Goal: Task Accomplishment & Management: Manage account settings

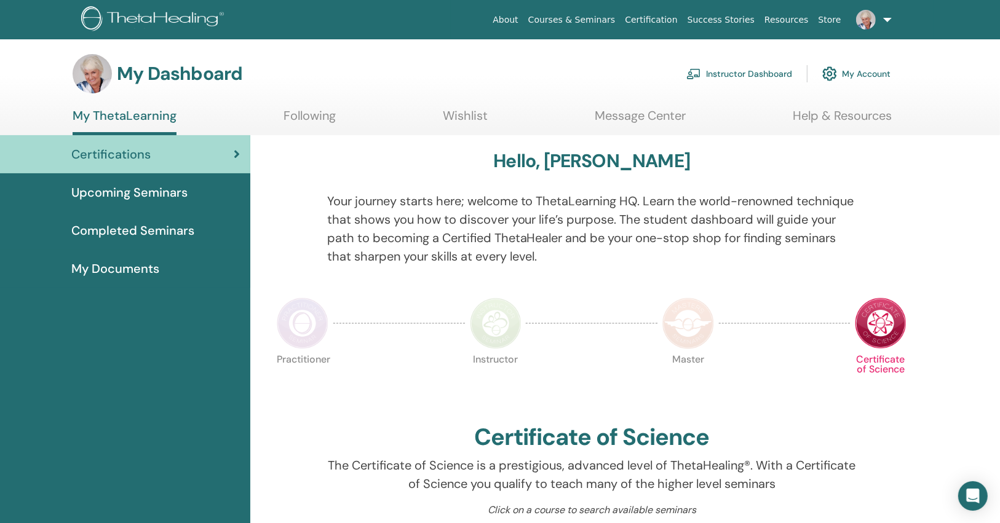
click at [767, 76] on link "Instructor Dashboard" at bounding box center [739, 73] width 106 height 27
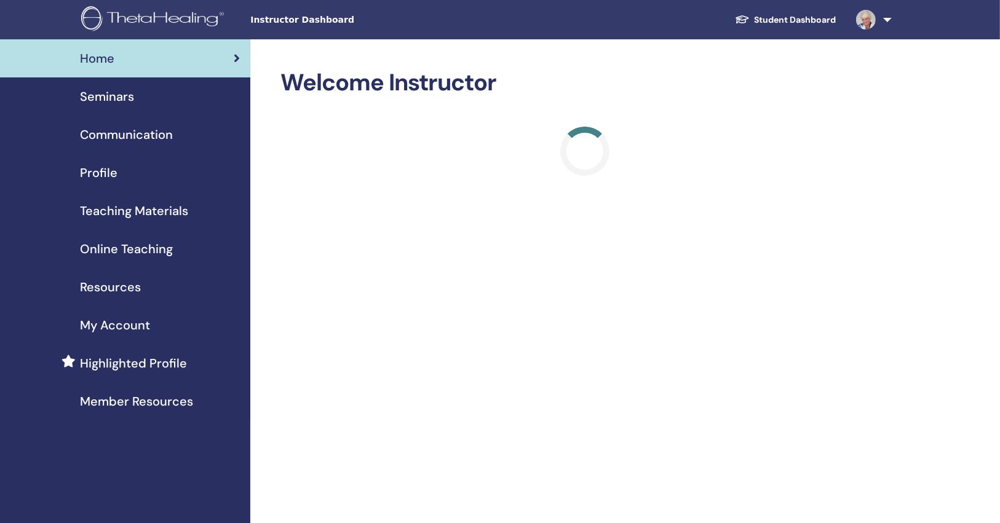
click at [172, 109] on link "Seminars" at bounding box center [125, 96] width 250 height 38
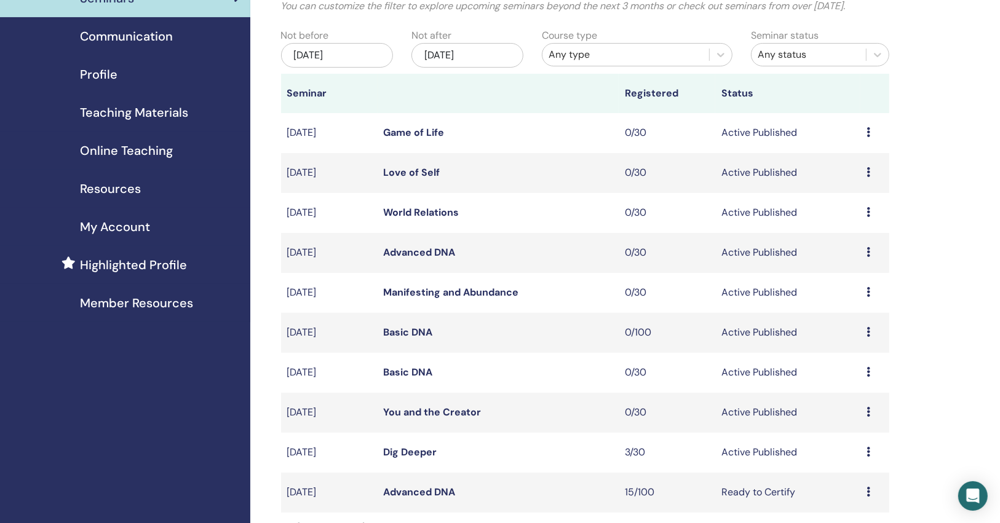
scroll to position [197, 0]
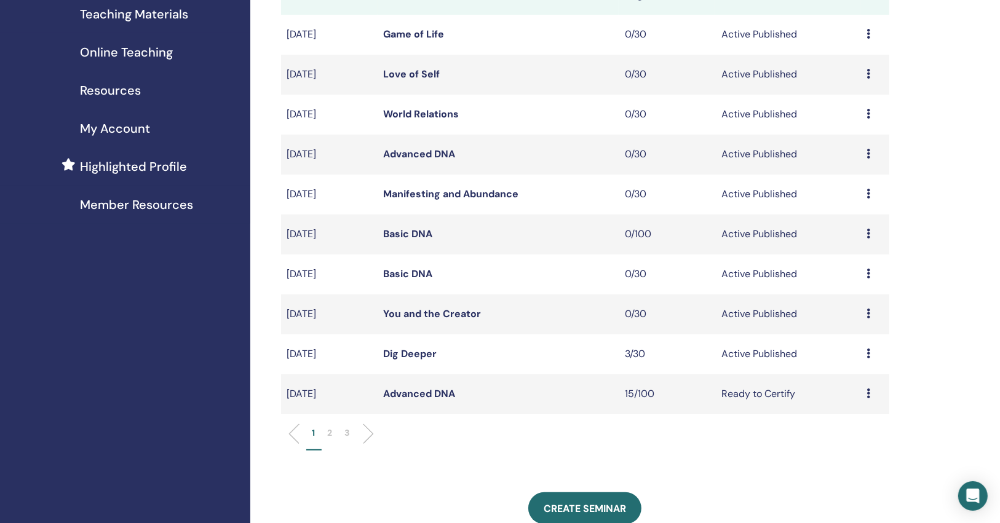
click at [421, 354] on link "Dig Deeper" at bounding box center [410, 353] width 53 height 13
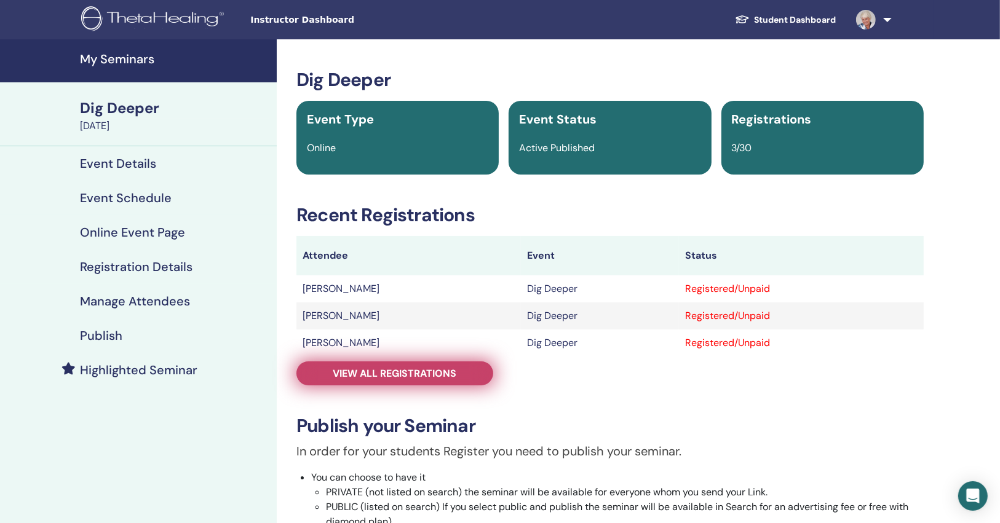
click at [420, 365] on link "View all registrations" at bounding box center [394, 374] width 197 height 24
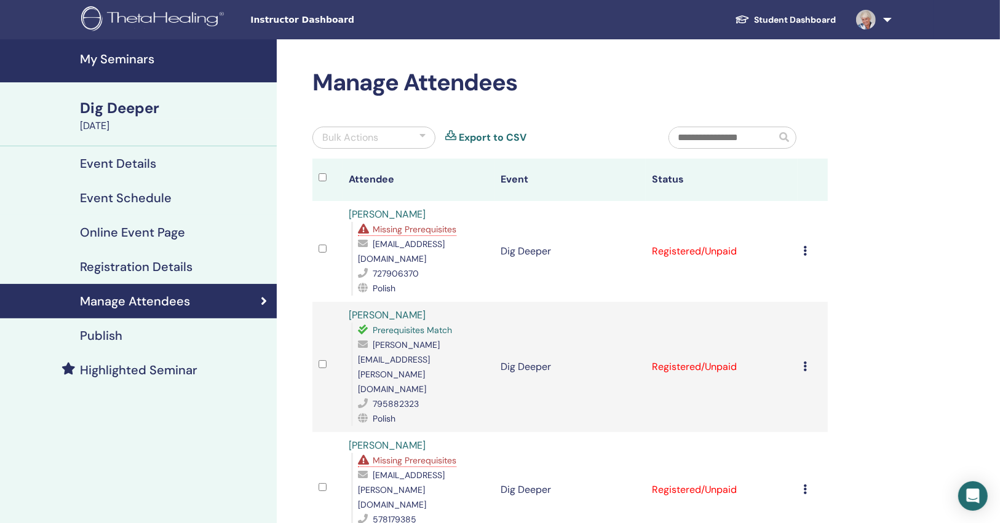
click at [141, 327] on link "Publish" at bounding box center [138, 336] width 277 height 34
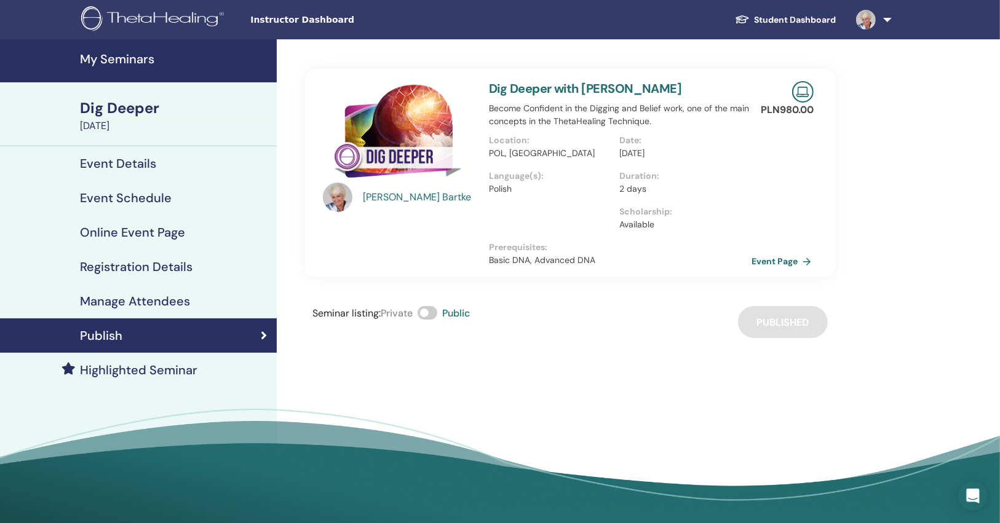
click at [801, 261] on link "Event Page" at bounding box center [783, 261] width 65 height 18
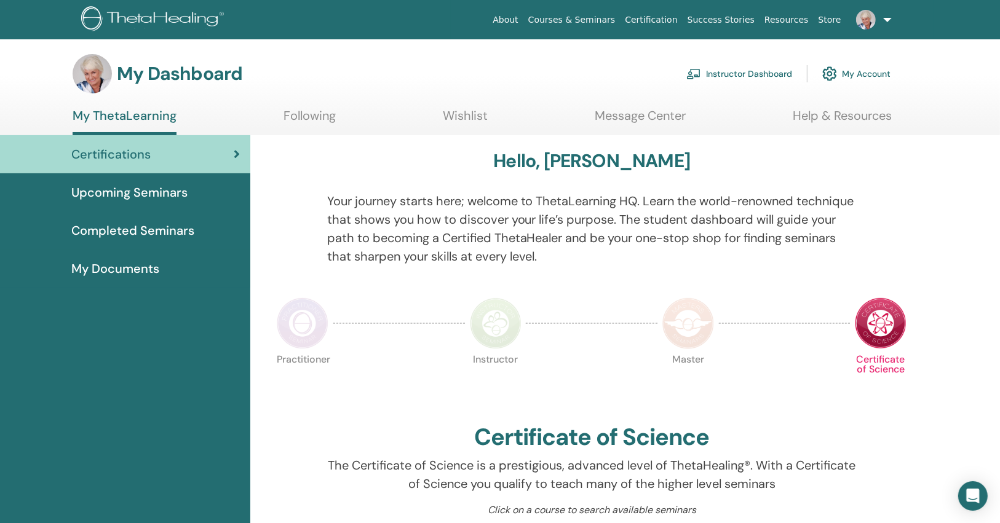
click at [778, 71] on link "Instructor Dashboard" at bounding box center [739, 73] width 106 height 27
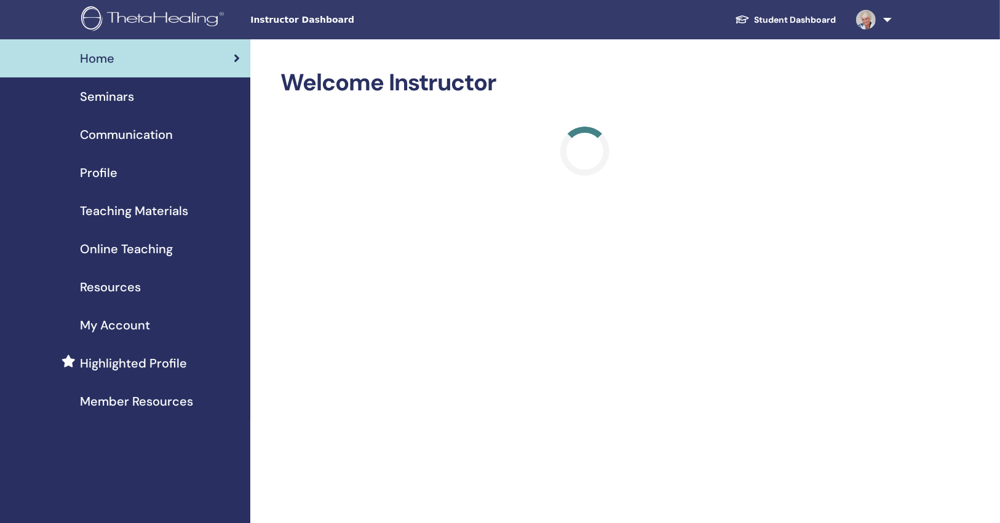
click at [123, 101] on span "Seminars" at bounding box center [107, 96] width 54 height 18
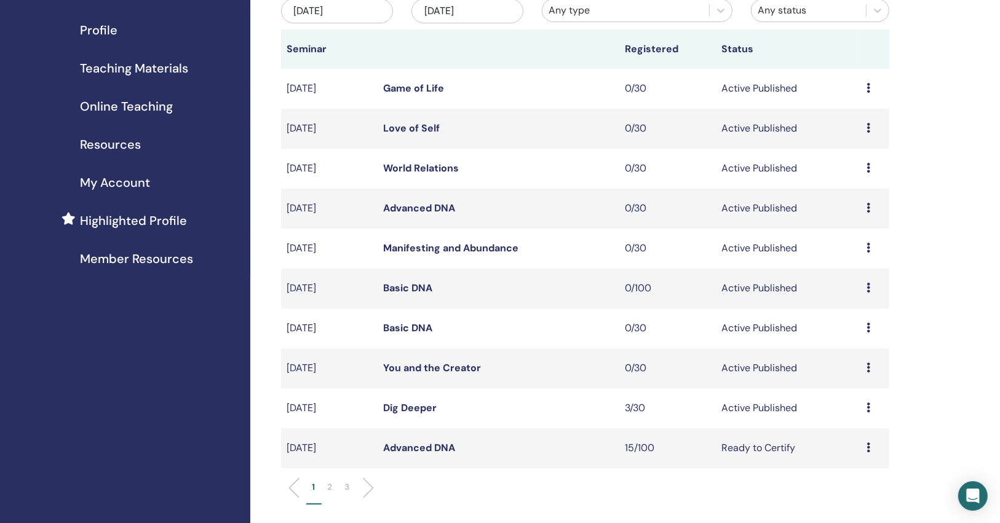
scroll to position [197, 0]
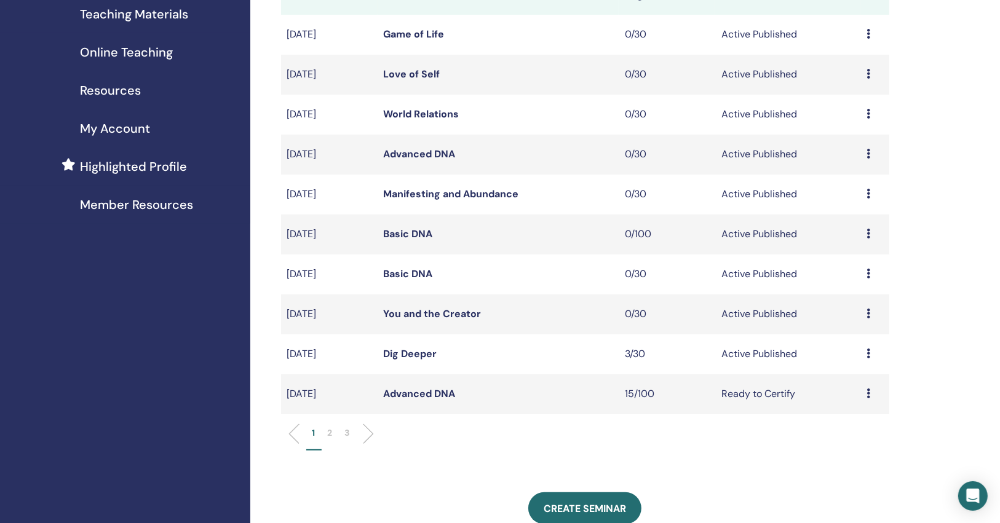
click at [405, 356] on link "Dig Deeper" at bounding box center [410, 353] width 53 height 13
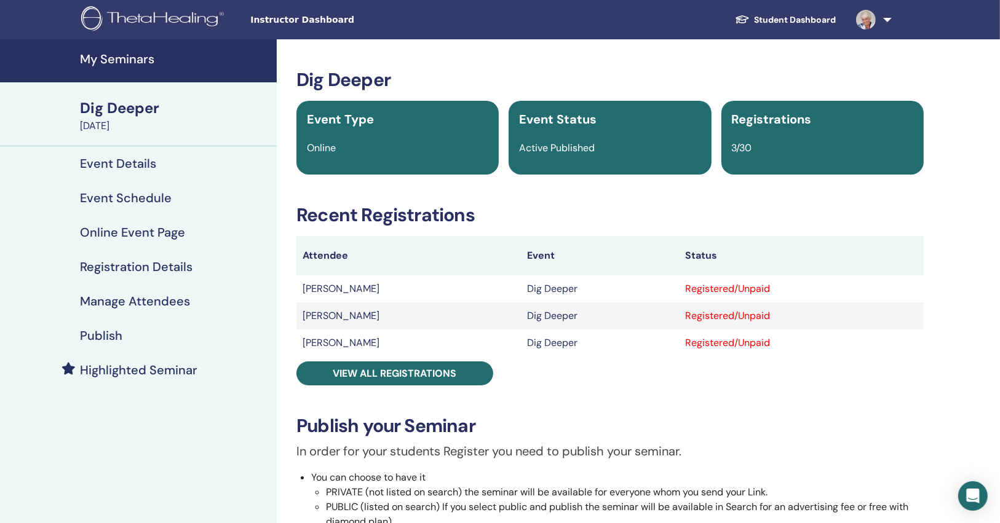
click at [122, 50] on link "My Seminars" at bounding box center [138, 60] width 277 height 43
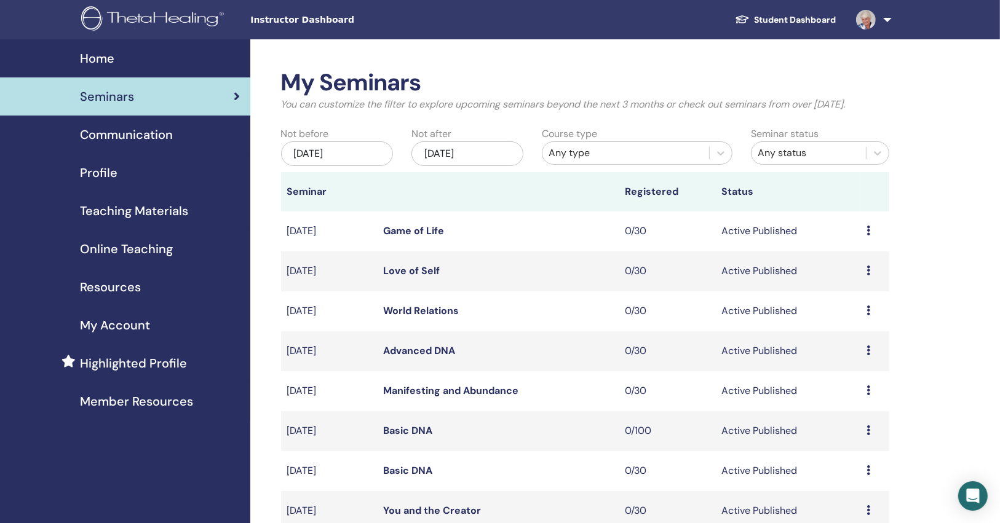
click at [590, 153] on div "Any type" at bounding box center [625, 153] width 154 height 15
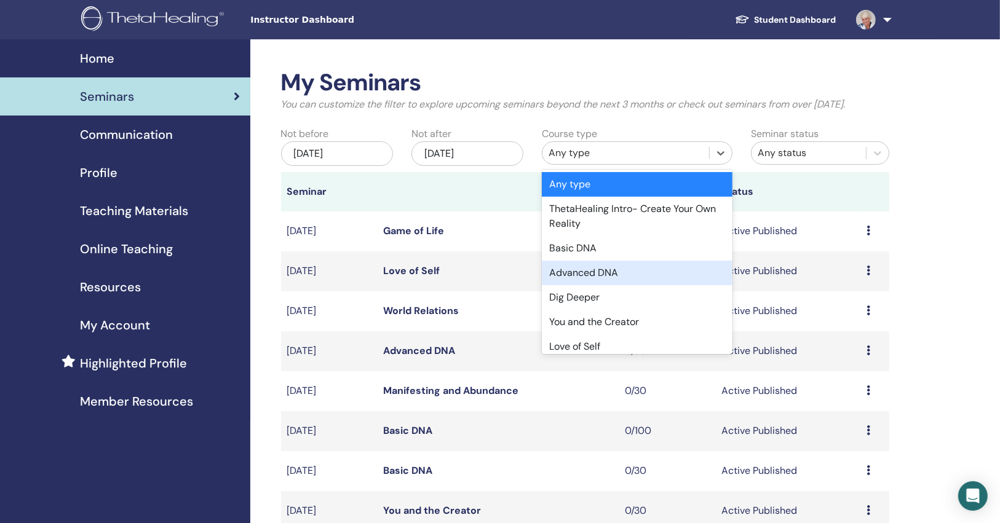
click at [588, 264] on div "Advanced DNA" at bounding box center [637, 273] width 191 height 25
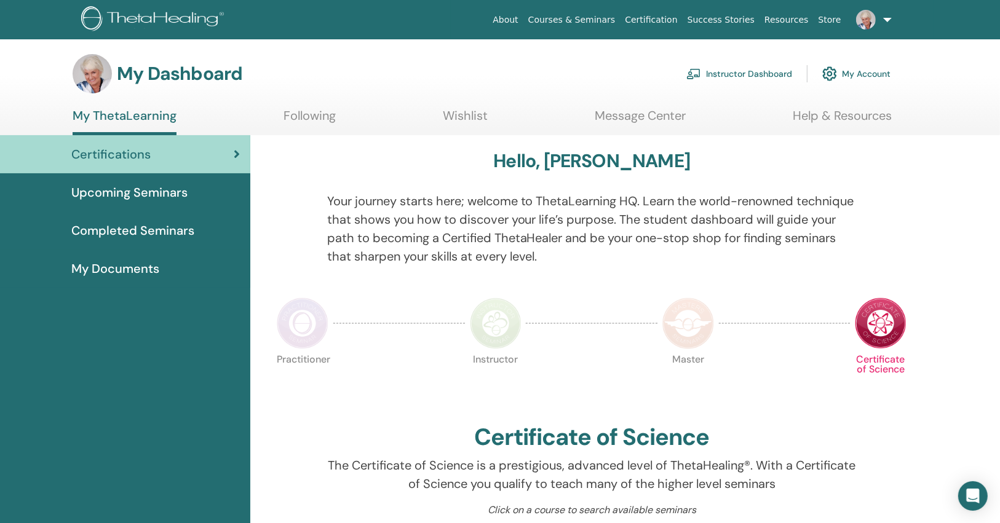
click at [742, 70] on link "Instructor Dashboard" at bounding box center [739, 73] width 106 height 27
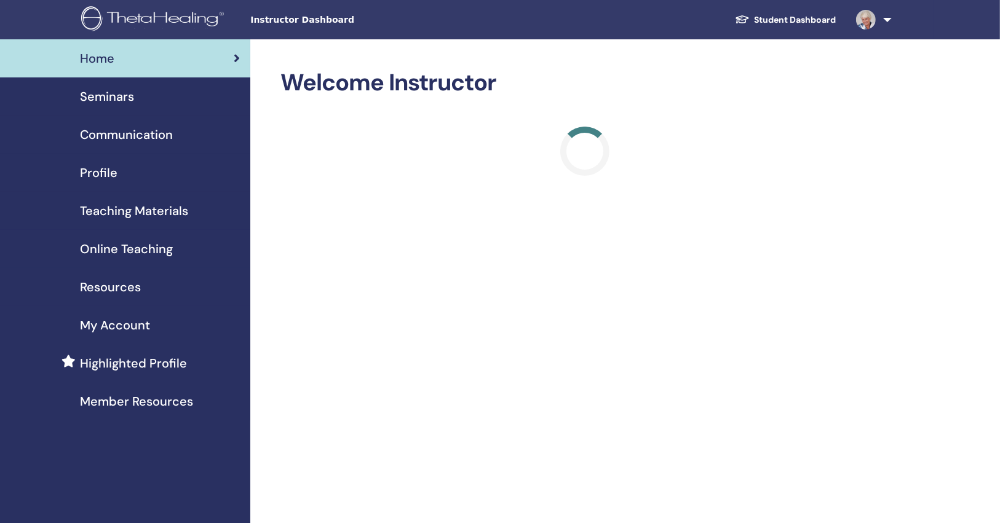
click at [160, 278] on div "Resources" at bounding box center [125, 287] width 231 height 18
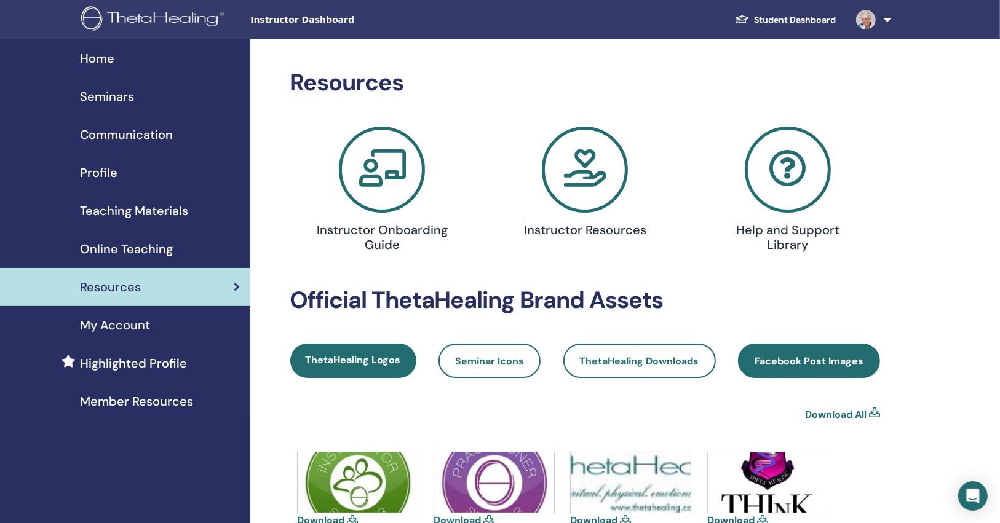
click at [799, 354] on link "Facebook Post Images" at bounding box center [809, 361] width 142 height 34
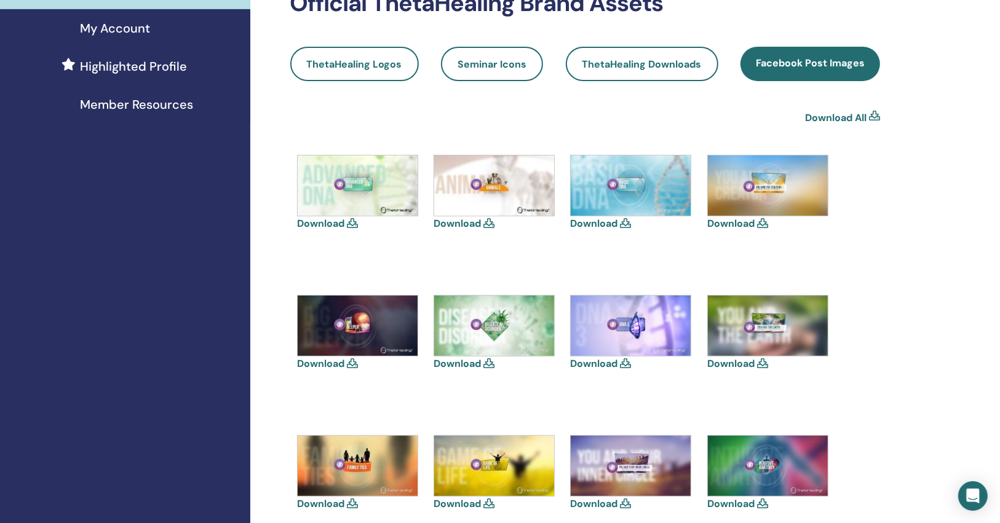
scroll to position [295, 0]
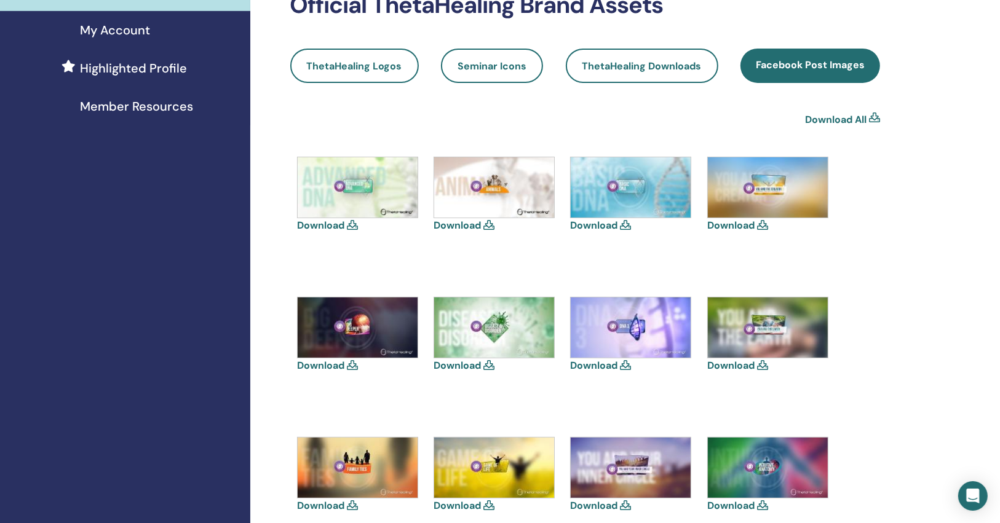
click at [328, 368] on link "Download" at bounding box center [320, 365] width 47 height 13
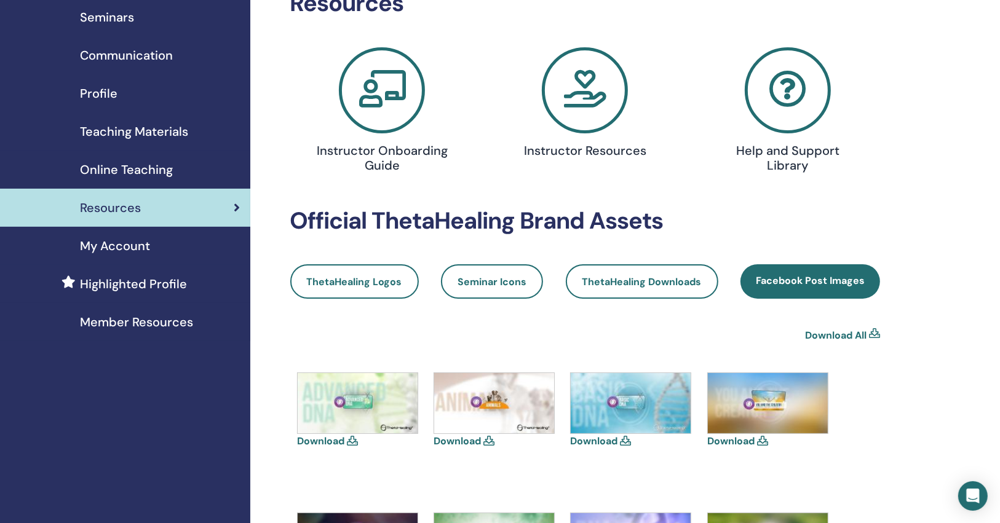
scroll to position [0, 0]
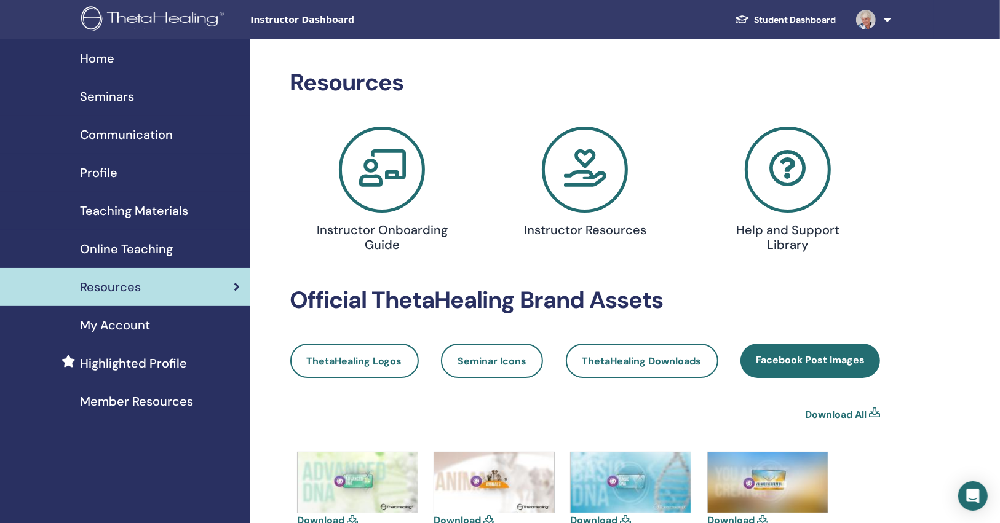
click at [130, 22] on img at bounding box center [154, 20] width 147 height 28
click at [116, 107] on link "Seminars" at bounding box center [125, 96] width 250 height 38
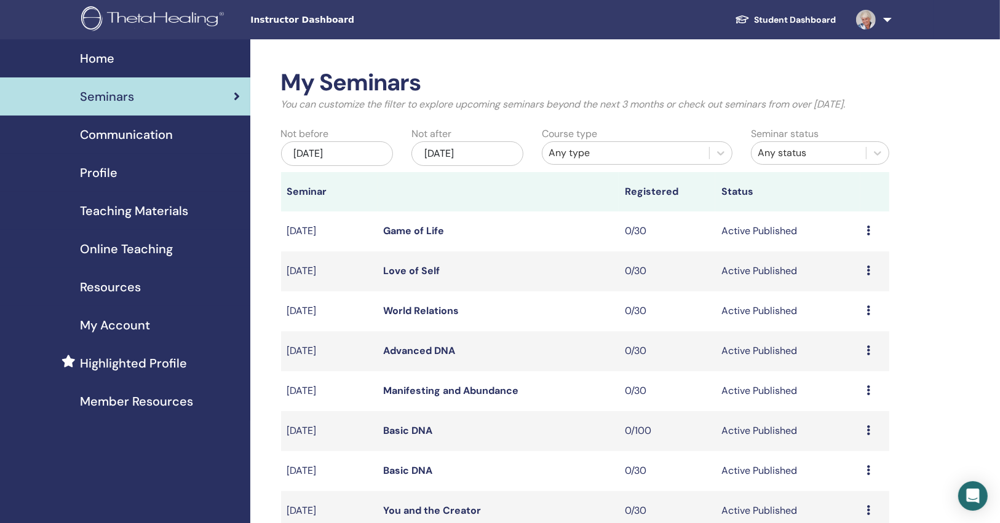
click at [571, 152] on div "Any type" at bounding box center [625, 153] width 154 height 15
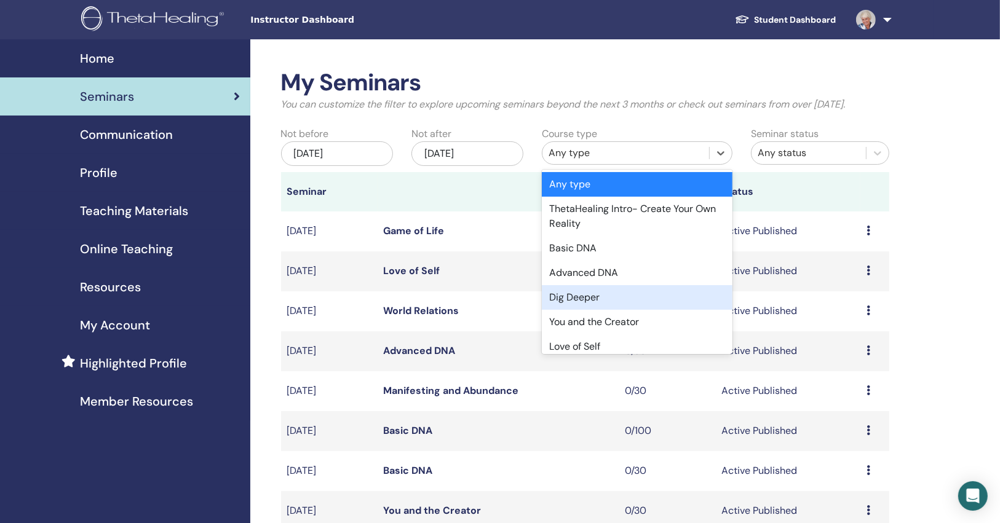
scroll to position [197, 0]
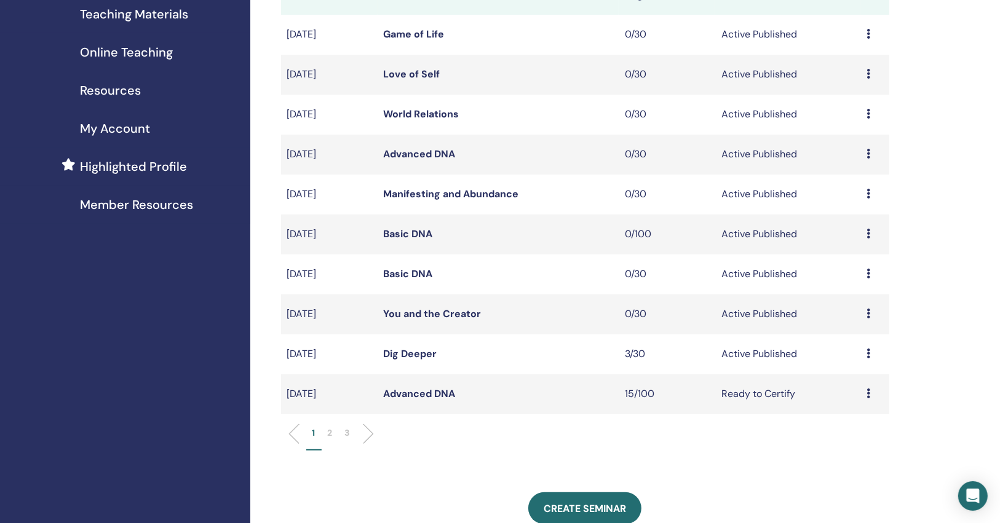
click at [529, 366] on td "Dig Deeper" at bounding box center [499, 354] width 242 height 40
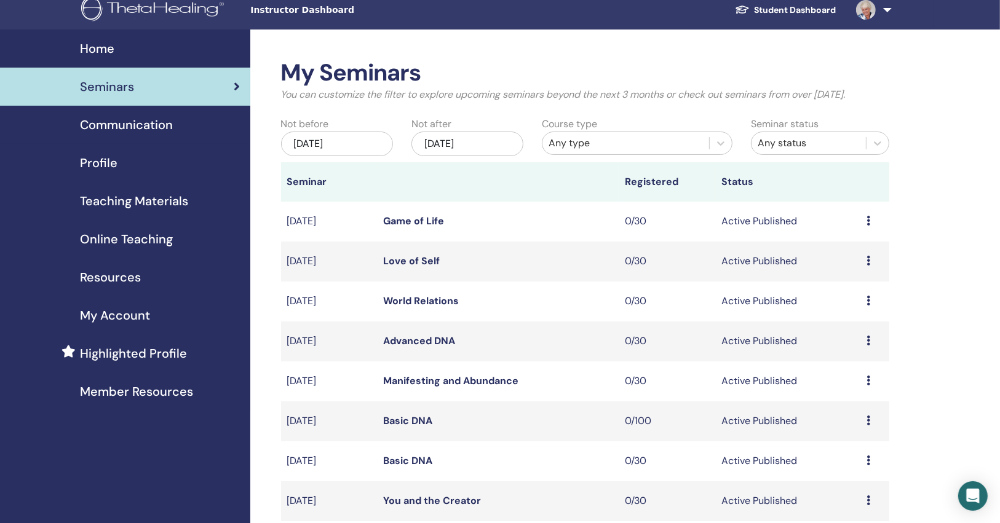
scroll to position [0, 0]
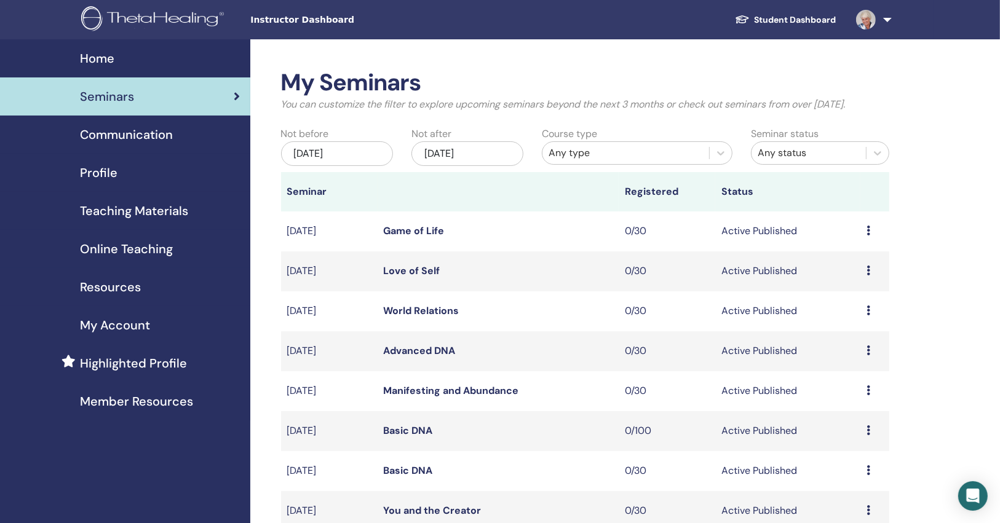
click at [582, 160] on div "Any type" at bounding box center [625, 153] width 167 height 20
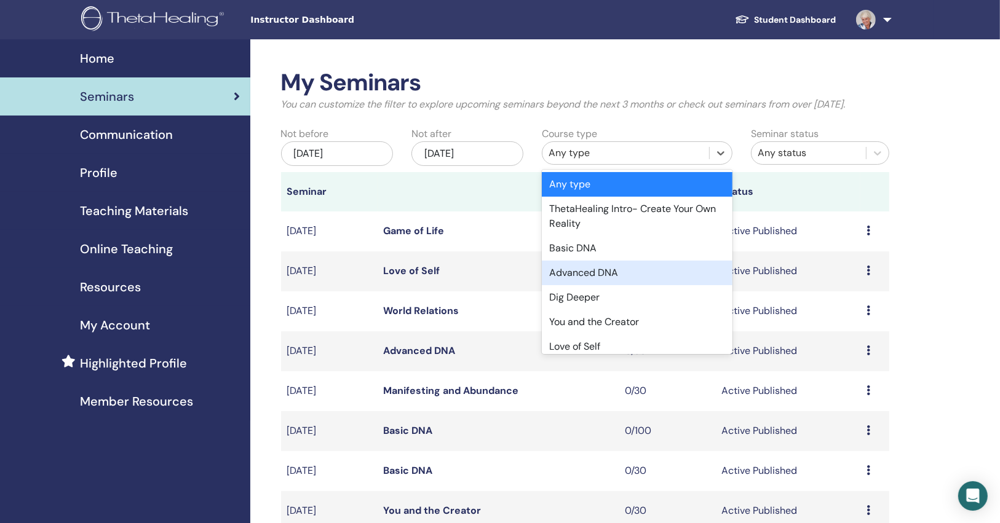
click at [591, 268] on div "Advanced DNA" at bounding box center [637, 273] width 191 height 25
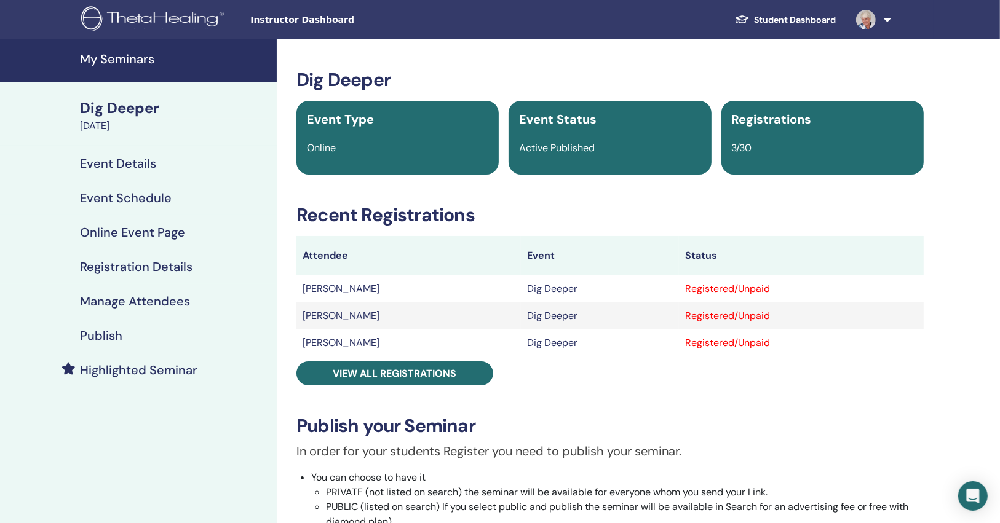
click at [175, 327] on link "Publish" at bounding box center [138, 336] width 277 height 34
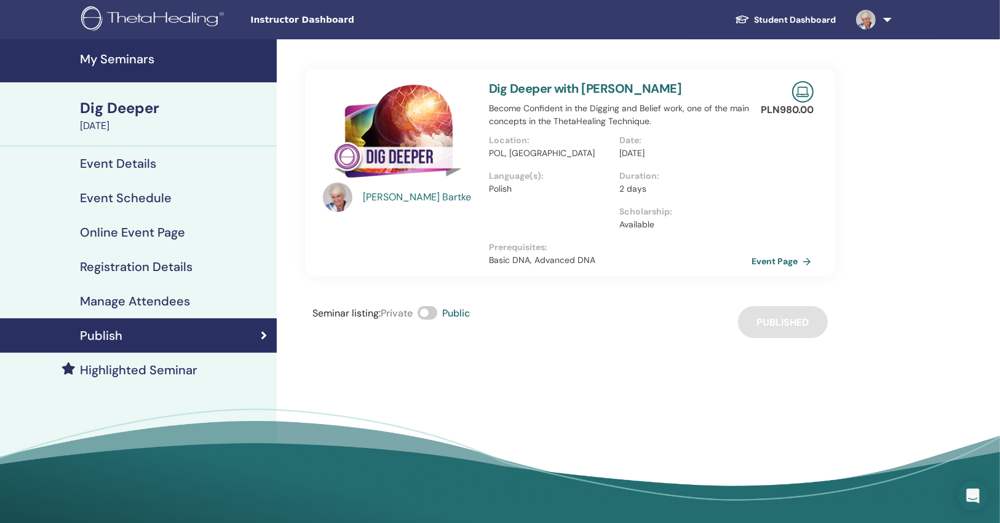
click at [765, 261] on link "Event Page" at bounding box center [783, 261] width 65 height 18
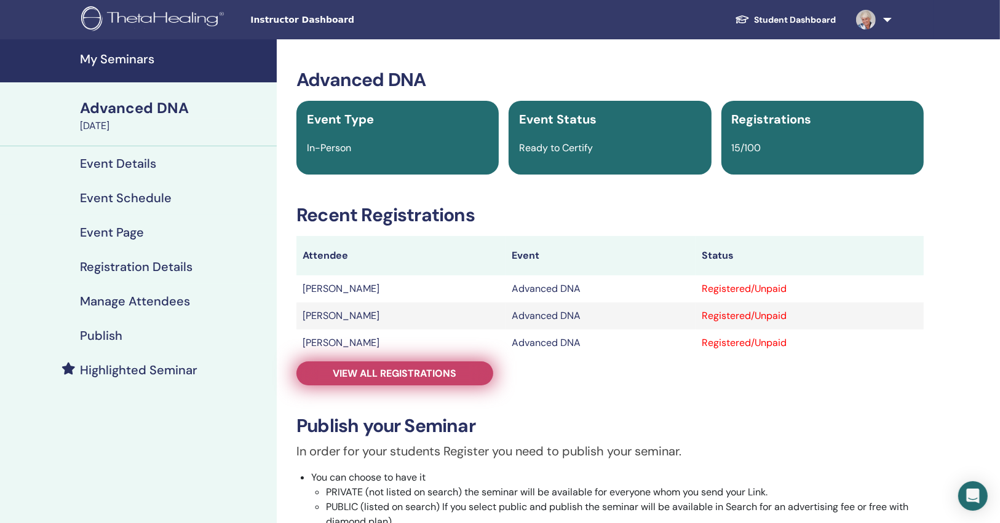
click at [461, 375] on link "View all registrations" at bounding box center [394, 374] width 197 height 24
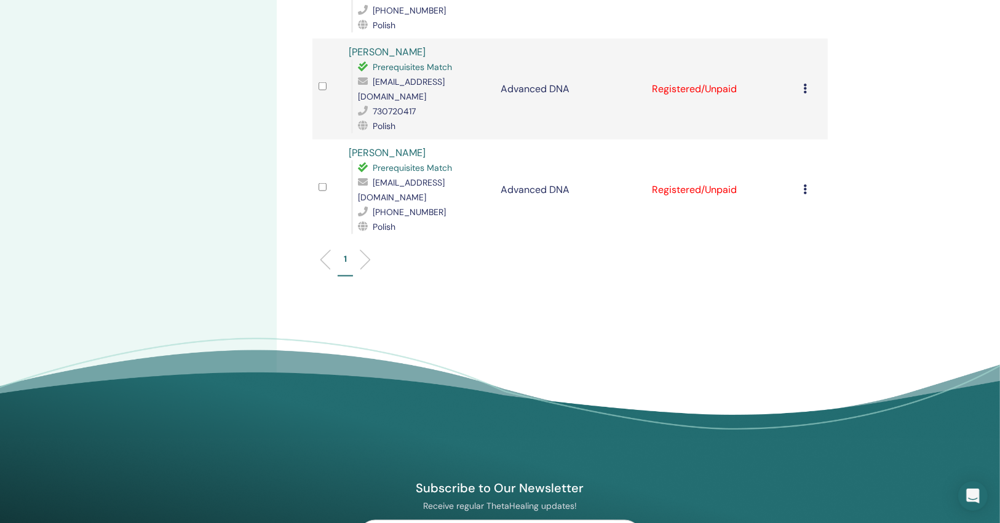
drag, startPoint x: 605, startPoint y: 210, endPoint x: 595, endPoint y: 368, distance: 159.0
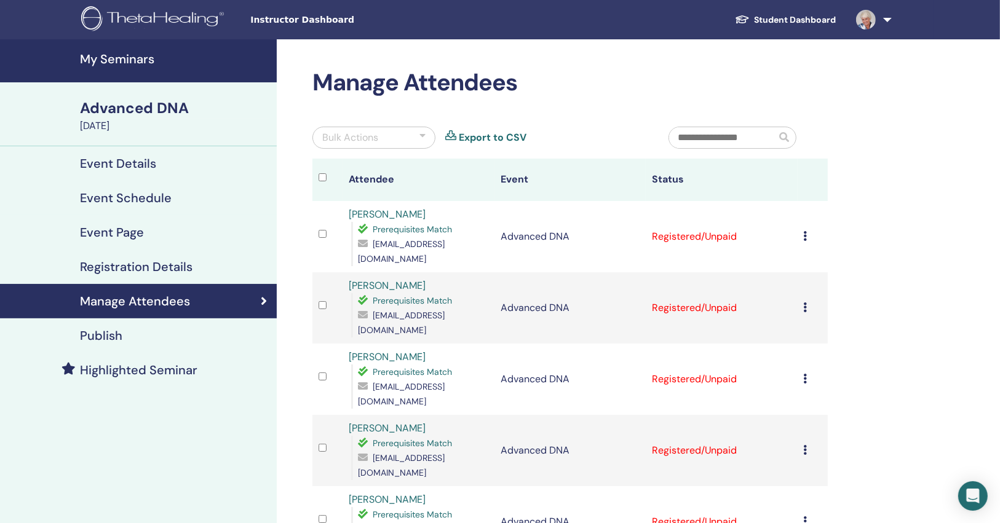
drag, startPoint x: 291, startPoint y: 338, endPoint x: 345, endPoint y: 115, distance: 229.5
click at [408, 140] on div "Bulk Actions" at bounding box center [373, 138] width 123 height 22
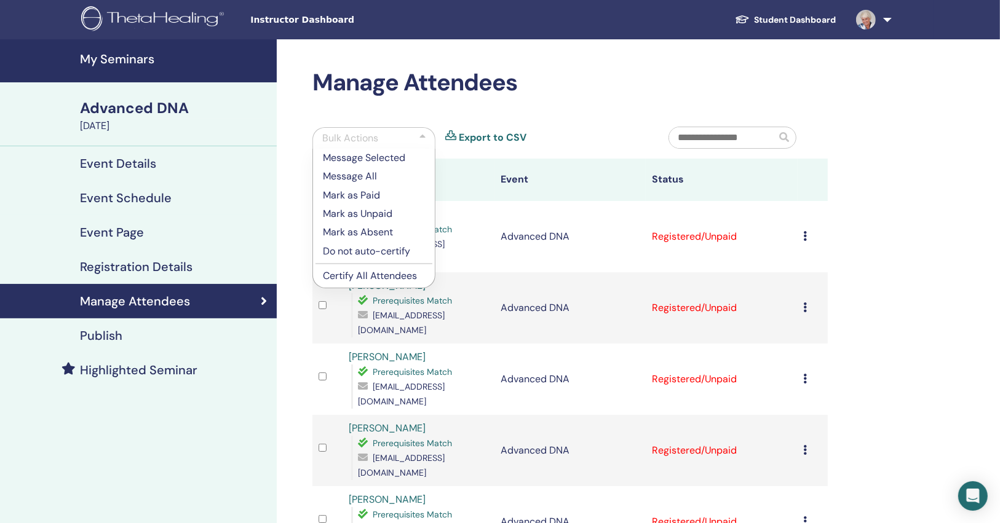
click at [374, 272] on p "Certify All Attendees" at bounding box center [374, 276] width 102 height 15
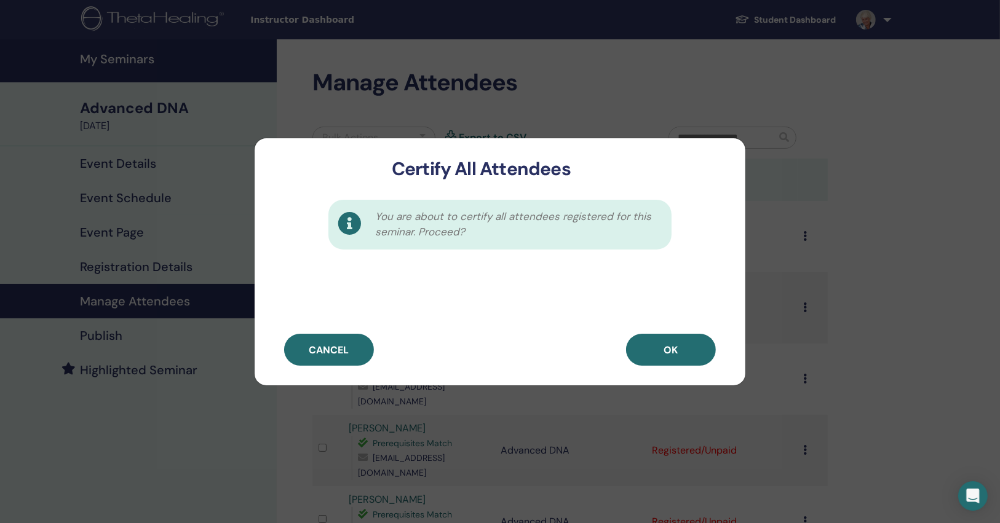
click at [654, 339] on button "OK" at bounding box center [671, 350] width 90 height 32
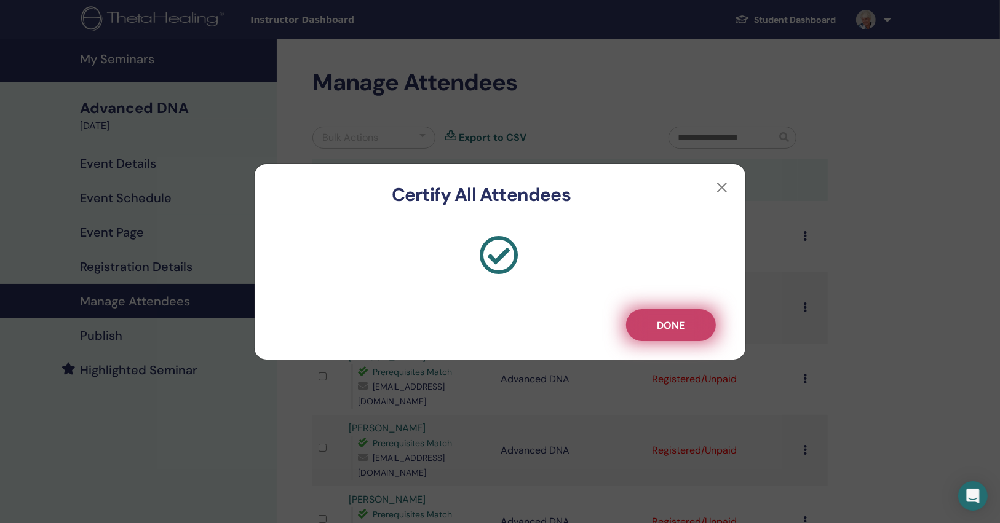
click at [684, 310] on button "Done" at bounding box center [671, 325] width 90 height 32
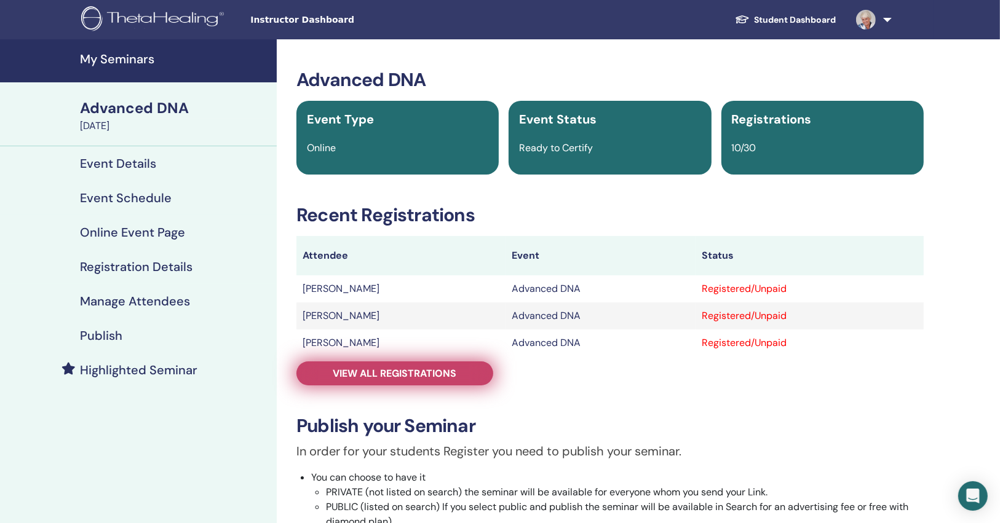
click at [420, 371] on span "View all registrations" at bounding box center [395, 373] width 124 height 13
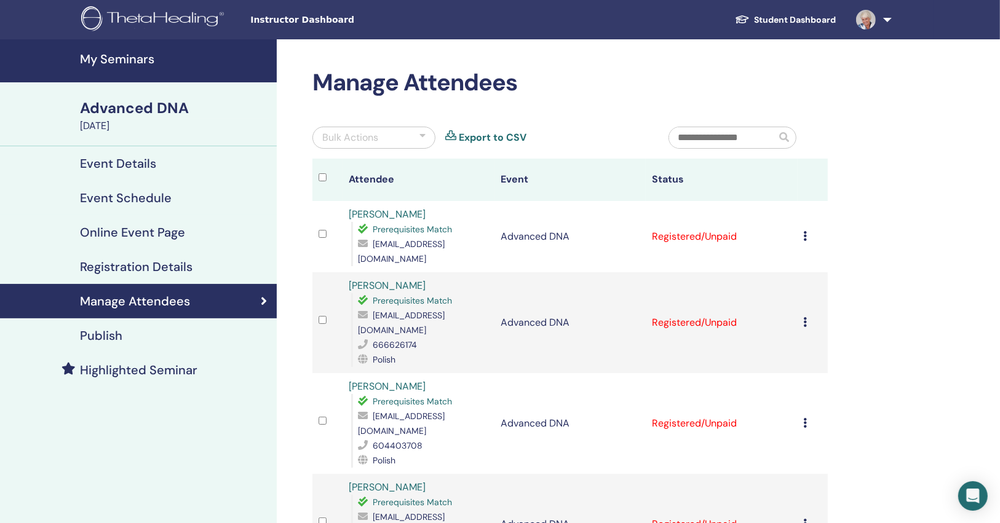
click at [382, 142] on div "Bulk Actions" at bounding box center [373, 138] width 123 height 22
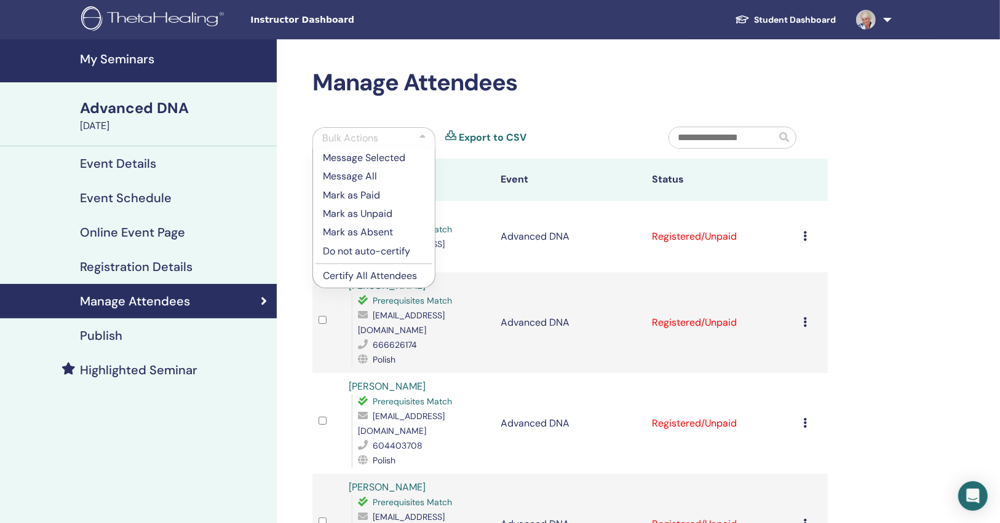
click at [357, 278] on p "Certify All Attendees" at bounding box center [374, 276] width 102 height 15
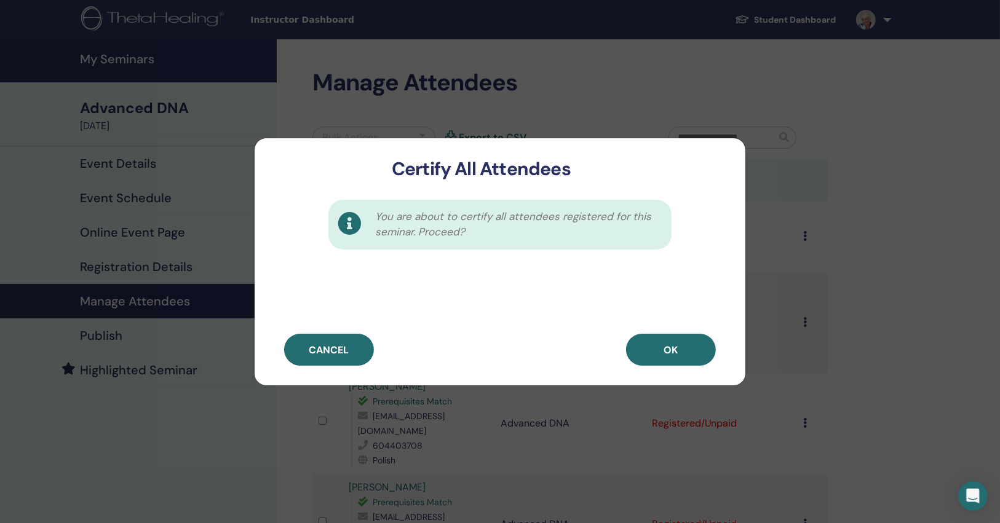
click at [664, 333] on div "You are about to certify all attendees registered for this seminar. Proceed?" at bounding box center [500, 257] width 491 height 154
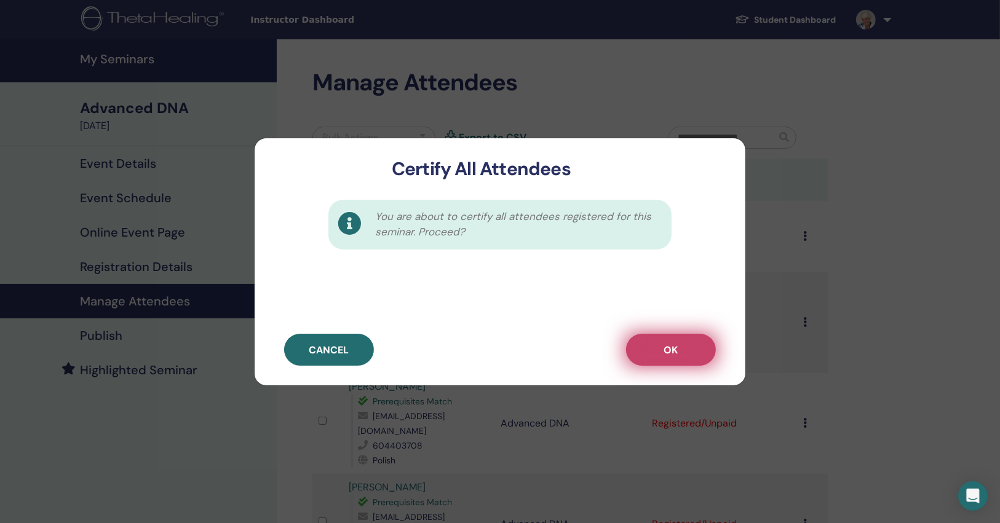
click at [662, 344] on button "OK" at bounding box center [671, 350] width 90 height 32
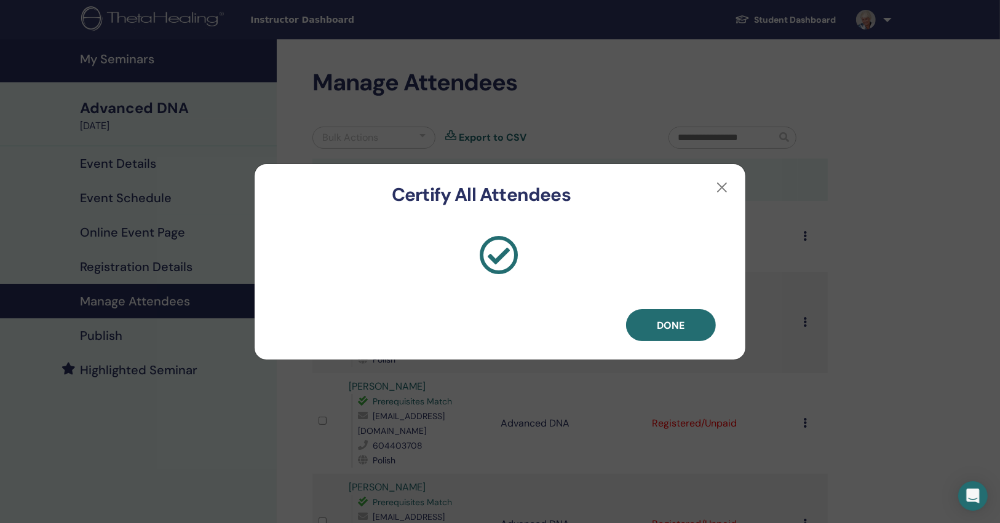
click at [677, 311] on button "Done" at bounding box center [671, 325] width 90 height 32
